Goal: Information Seeking & Learning: Learn about a topic

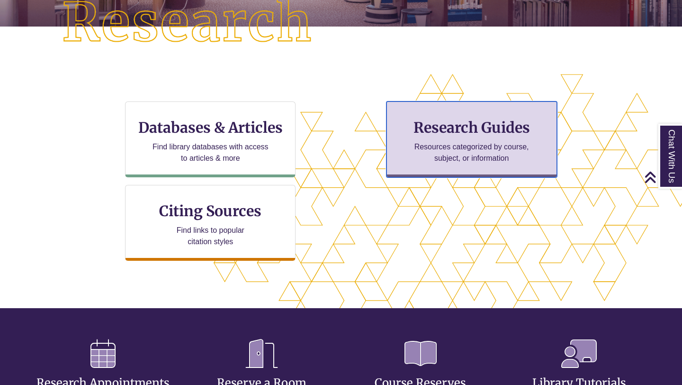
click at [480, 128] on h3 "Research Guides" at bounding box center [472, 127] width 154 height 18
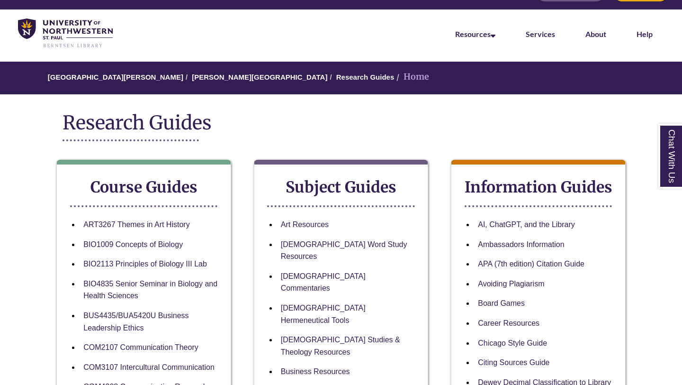
scroll to position [33, 0]
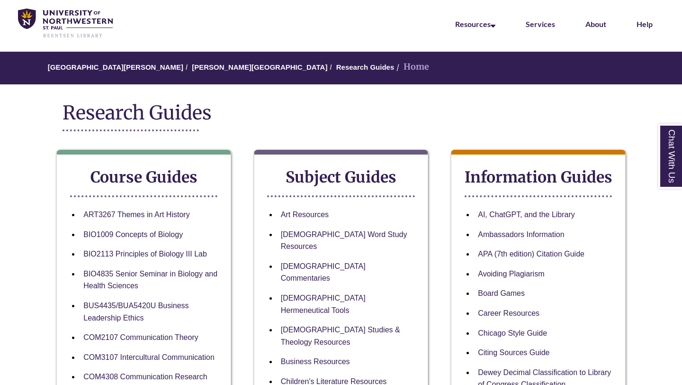
click at [354, 239] on li "[DEMOGRAPHIC_DATA] Word Study Resources" at bounding box center [349, 241] width 144 height 32
click at [344, 233] on link "[DEMOGRAPHIC_DATA] Word Study Resources" at bounding box center [344, 240] width 127 height 21
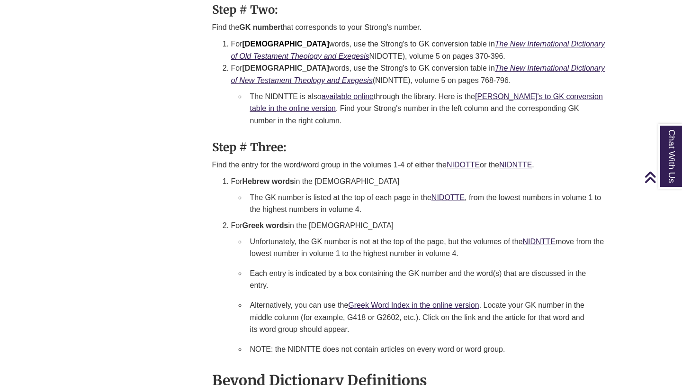
scroll to position [1192, 0]
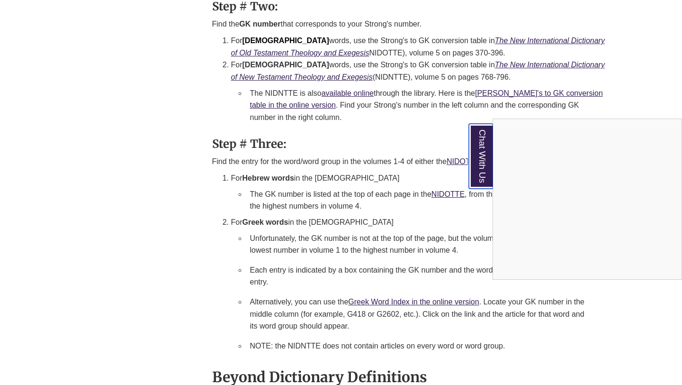
click at [482, 136] on link "Chat With Us" at bounding box center [481, 156] width 24 height 65
